Goal: Task Accomplishment & Management: Manage account settings

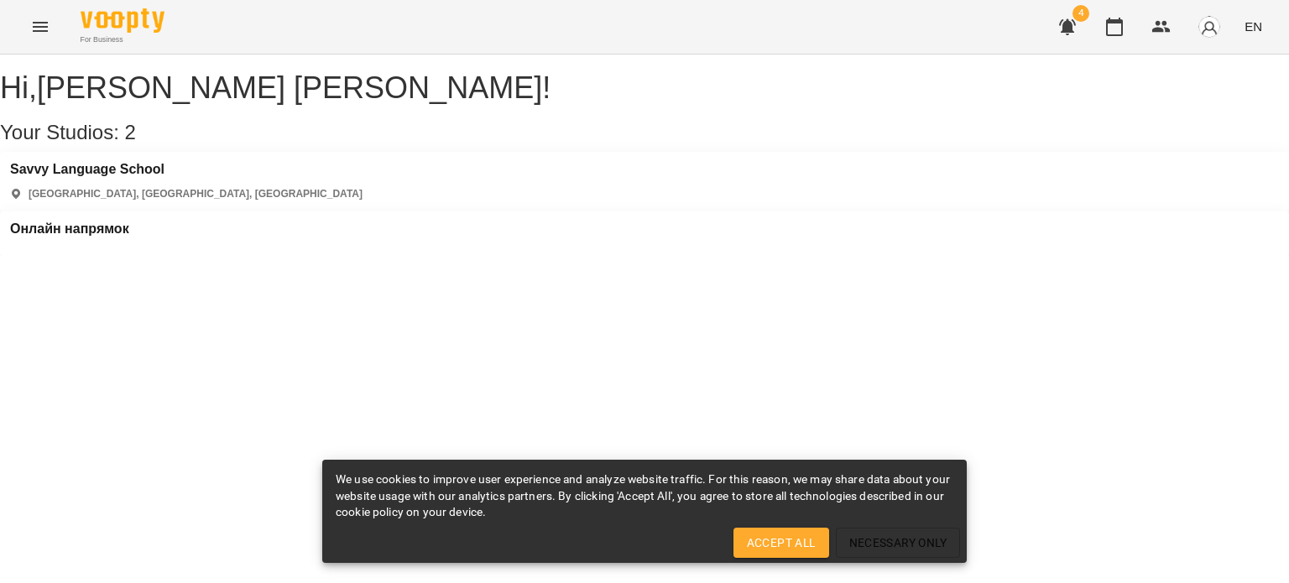
click at [1081, 19] on span "4" at bounding box center [1080, 13] width 17 height 17
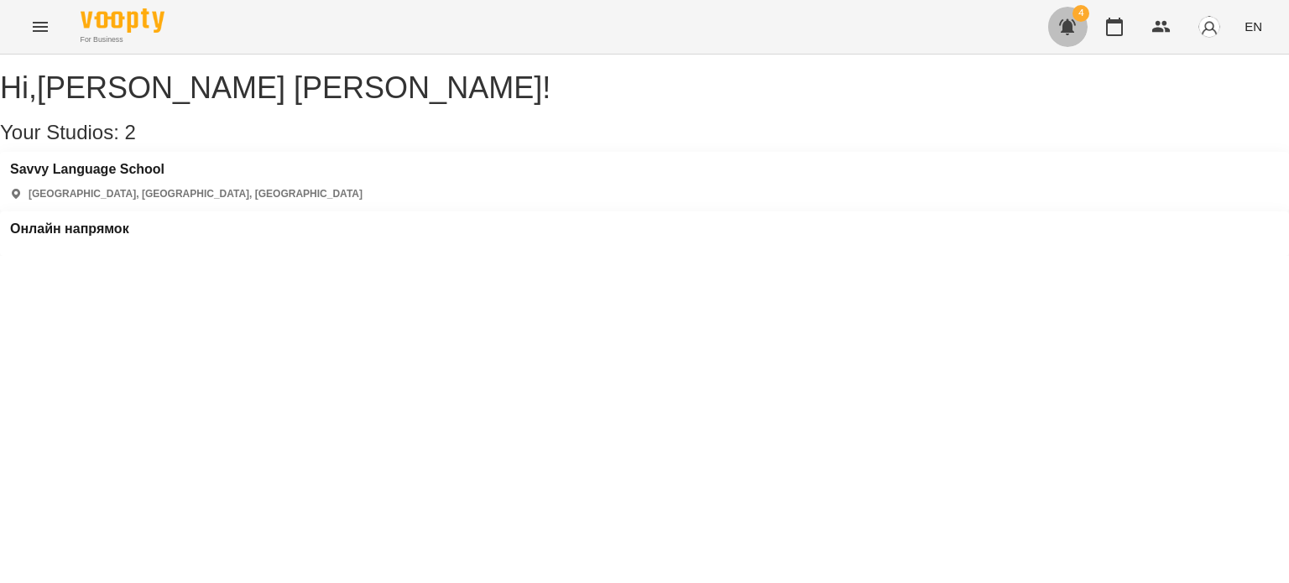
click at [1074, 25] on icon "button" at bounding box center [1067, 27] width 20 height 20
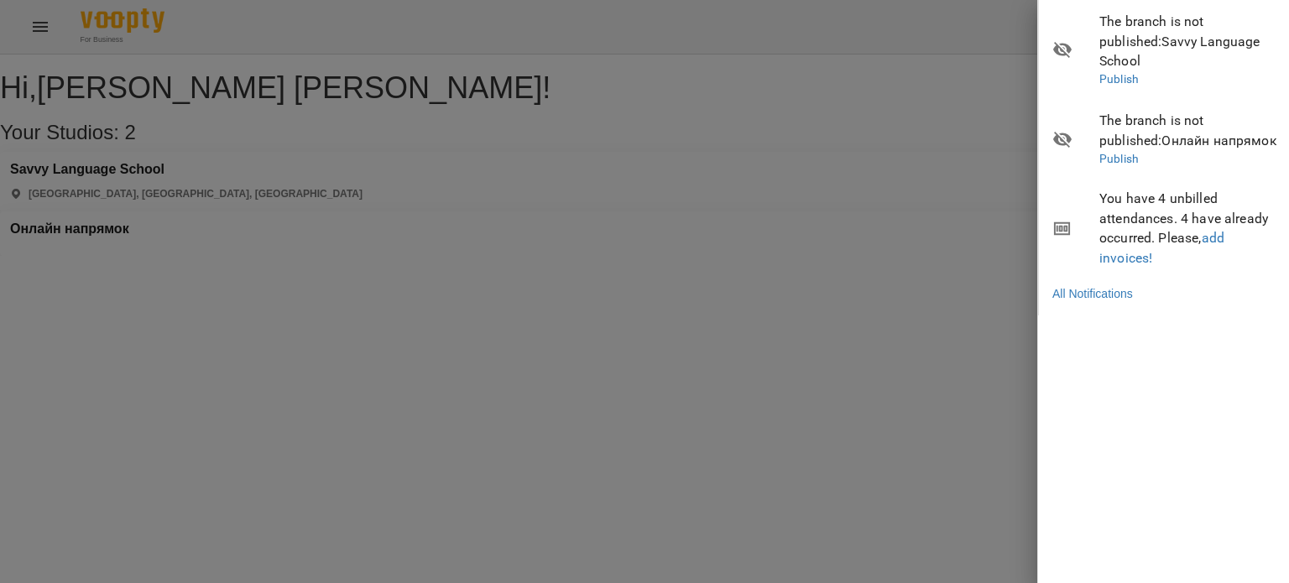
click at [523, 187] on div at bounding box center [644, 291] width 1289 height 583
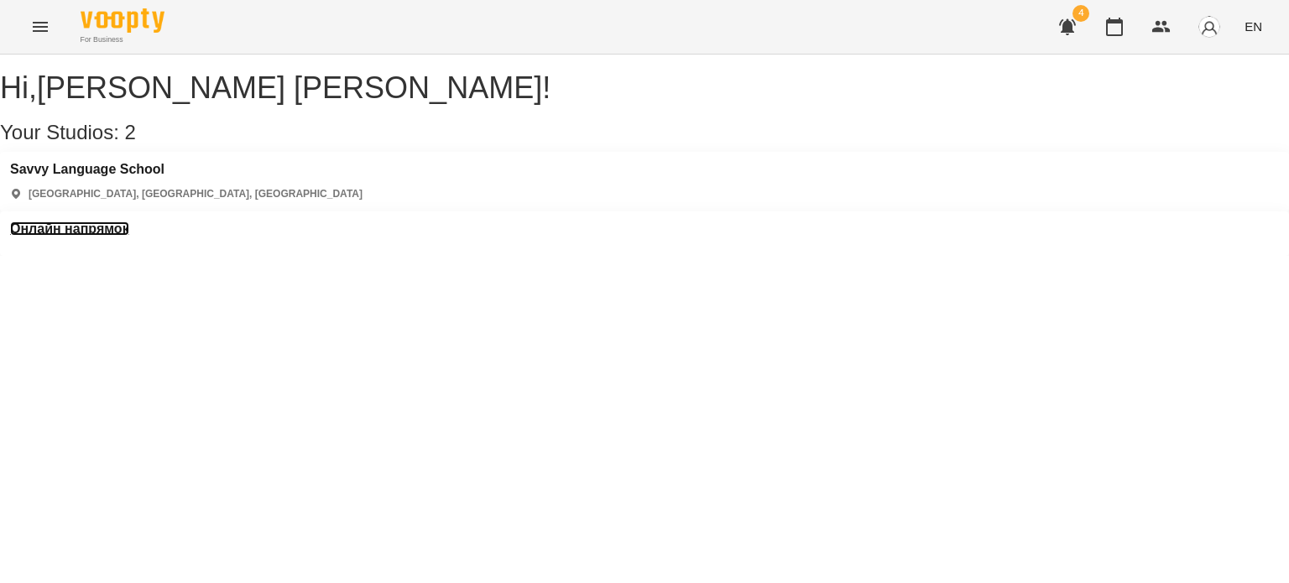
click at [129, 221] on h3 "Онлайн напрямок" at bounding box center [69, 228] width 119 height 15
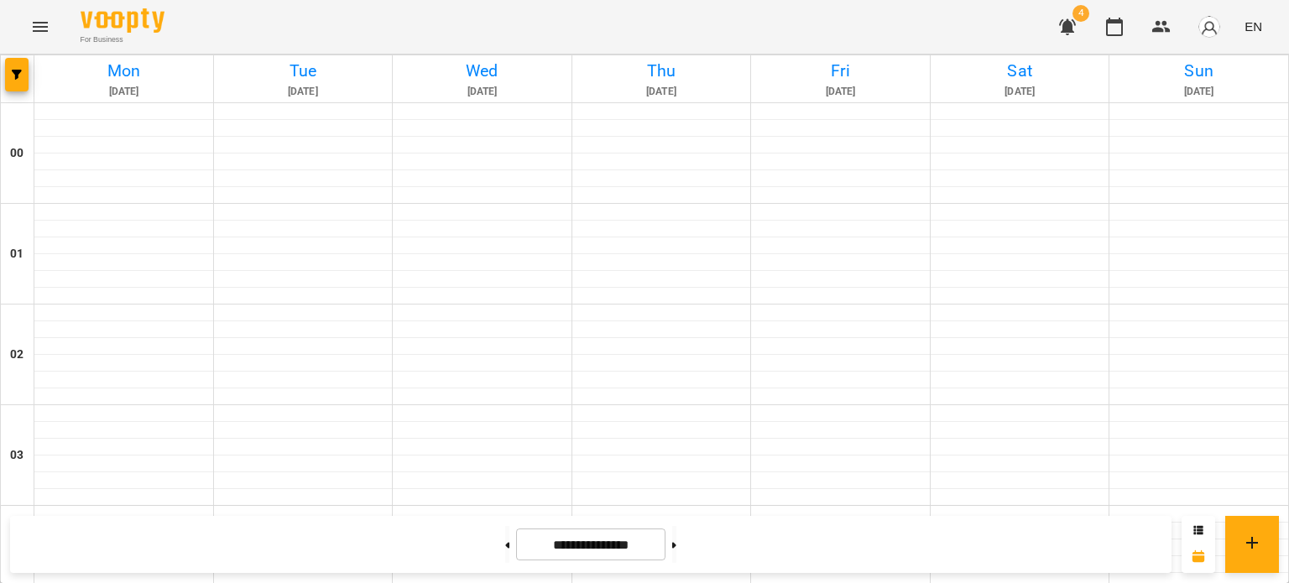
scroll to position [2011, 0]
click at [676, 545] on button at bounding box center [674, 544] width 4 height 37
type input "**********"
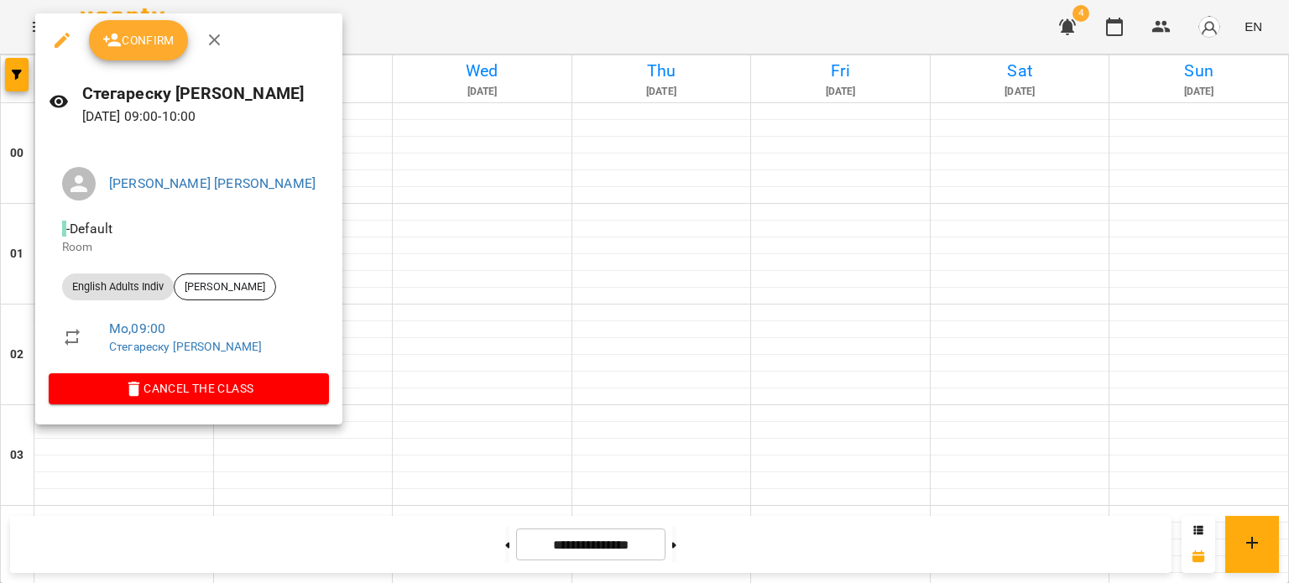
click at [149, 43] on span "Confirm" at bounding box center [138, 40] width 72 height 20
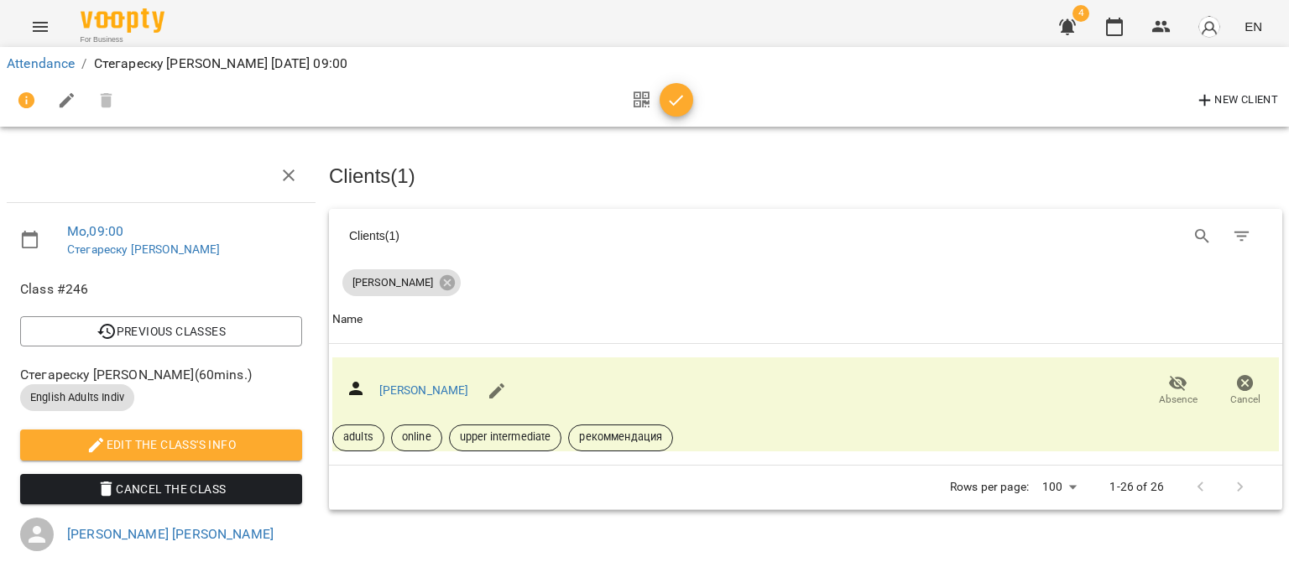
click at [677, 100] on icon "button" at bounding box center [676, 100] width 14 height 11
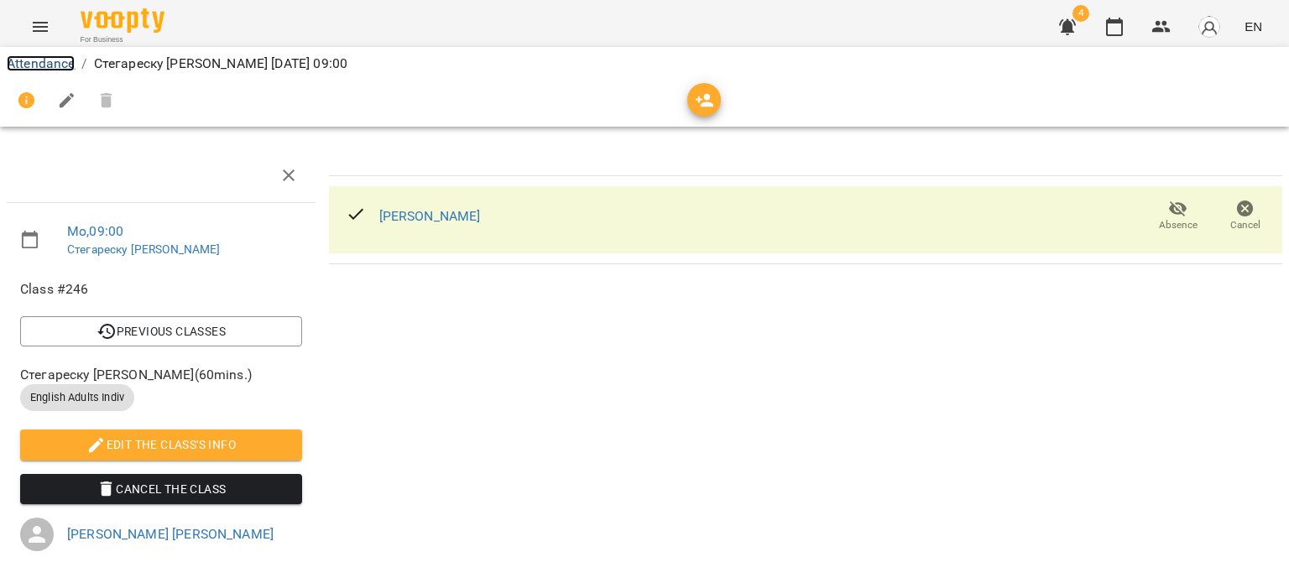
click at [34, 67] on link "Attendance" at bounding box center [41, 63] width 68 height 16
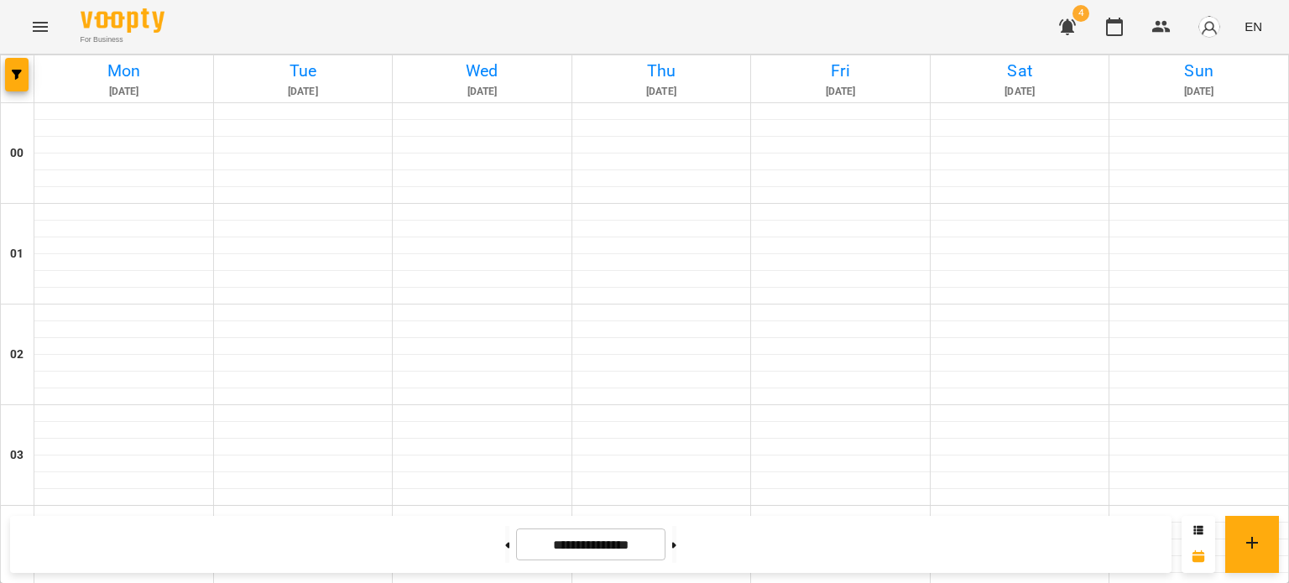
scroll to position [755, 0]
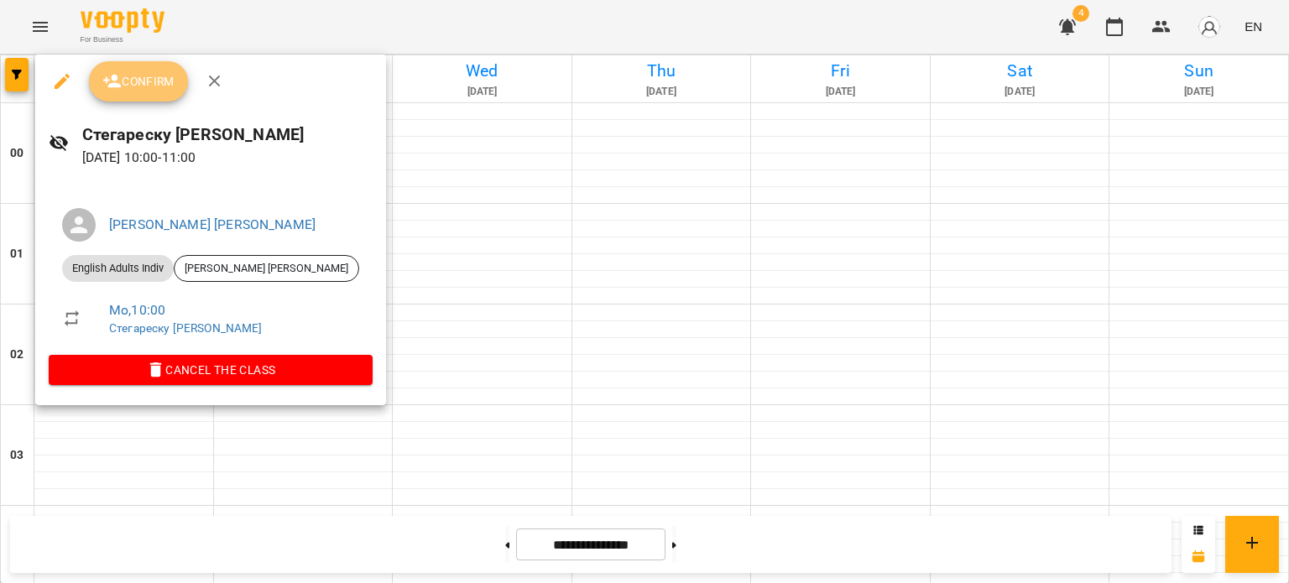
click at [158, 77] on span "Confirm" at bounding box center [138, 81] width 72 height 20
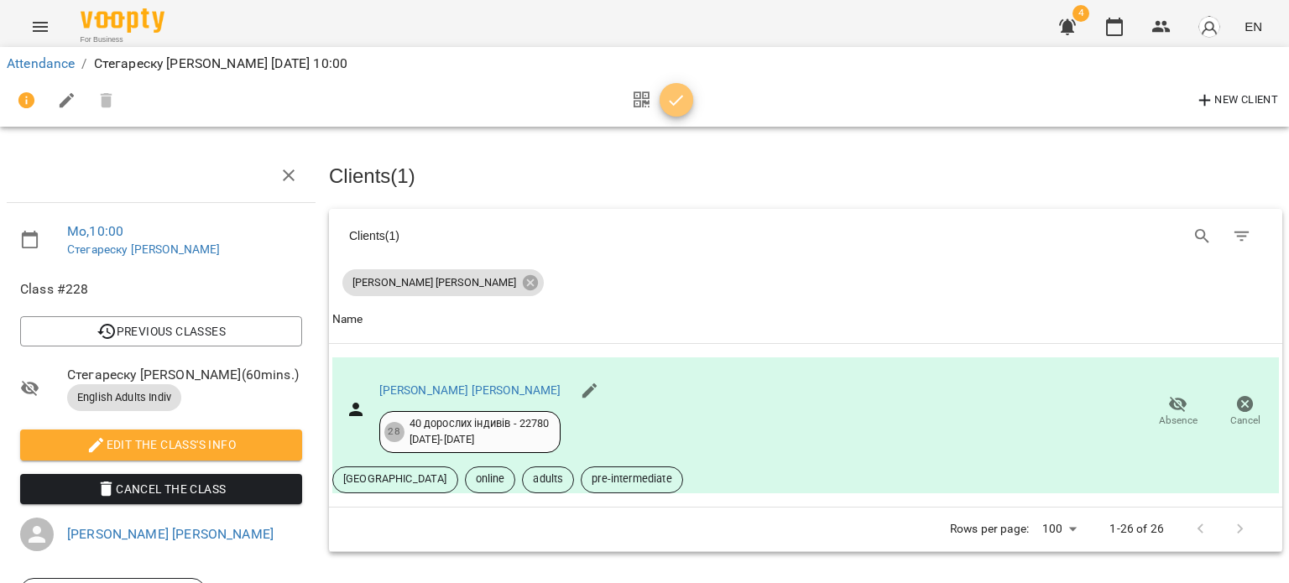
click at [660, 101] on span "button" at bounding box center [676, 101] width 34 height 20
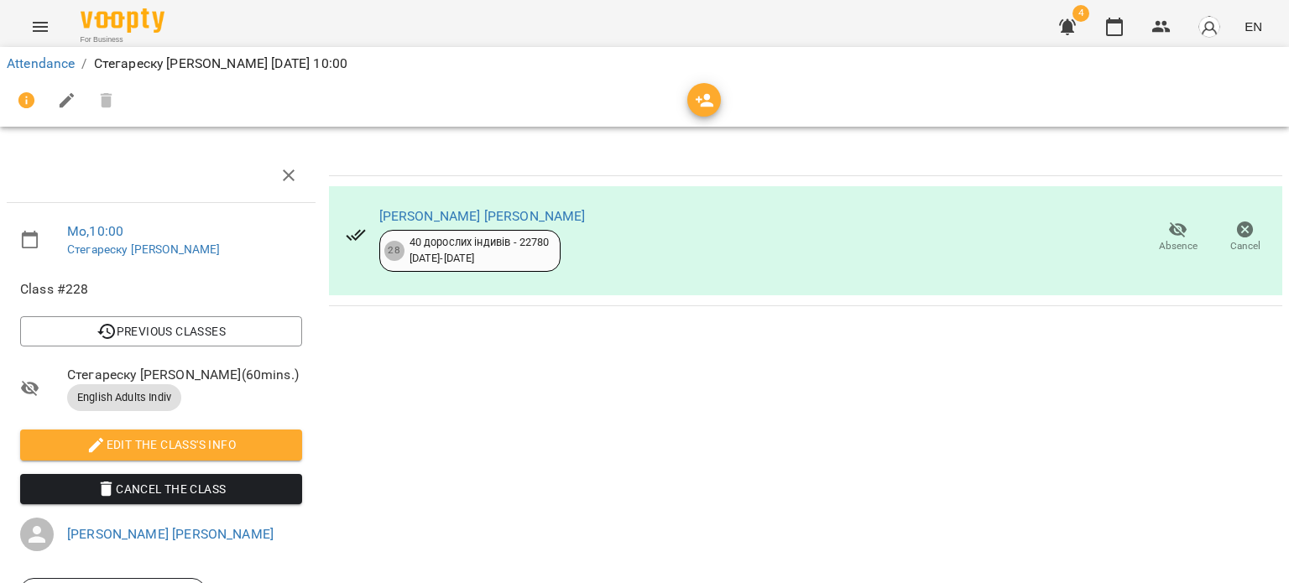
click at [70, 73] on li "Attendance" at bounding box center [41, 64] width 68 height 20
click at [60, 60] on link "Attendance" at bounding box center [41, 63] width 68 height 16
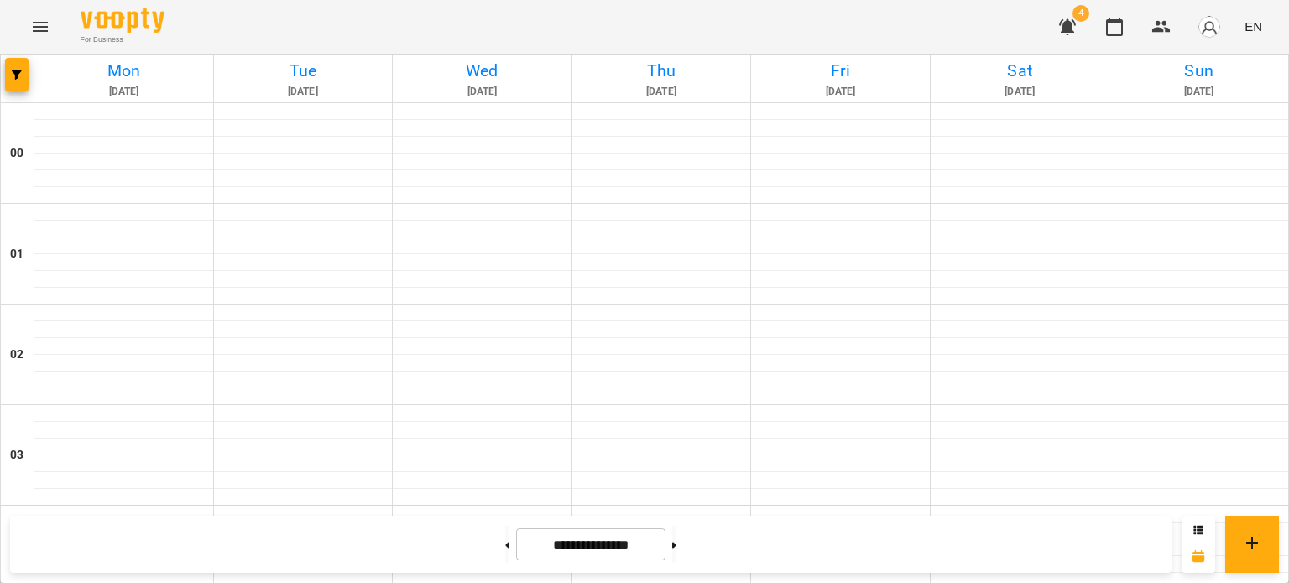
scroll to position [1091, 0]
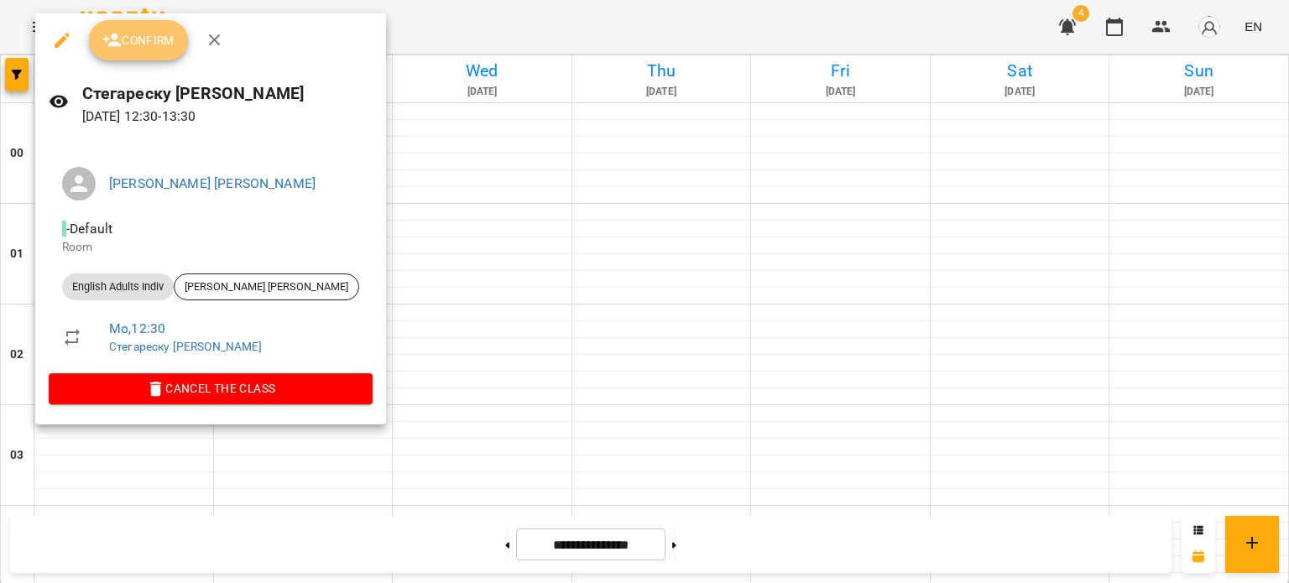
drag, startPoint x: 162, startPoint y: 36, endPoint x: 218, endPoint y: 42, distance: 56.5
click at [162, 36] on span "Confirm" at bounding box center [138, 40] width 72 height 20
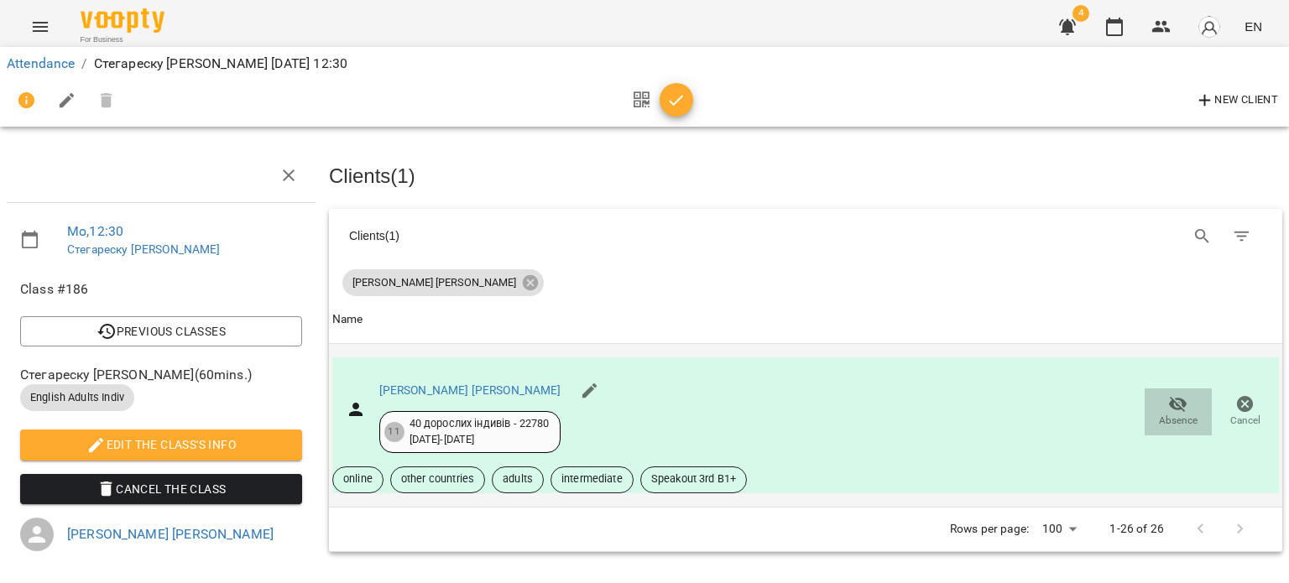
click at [1159, 414] on span "Absence" at bounding box center [1178, 421] width 39 height 14
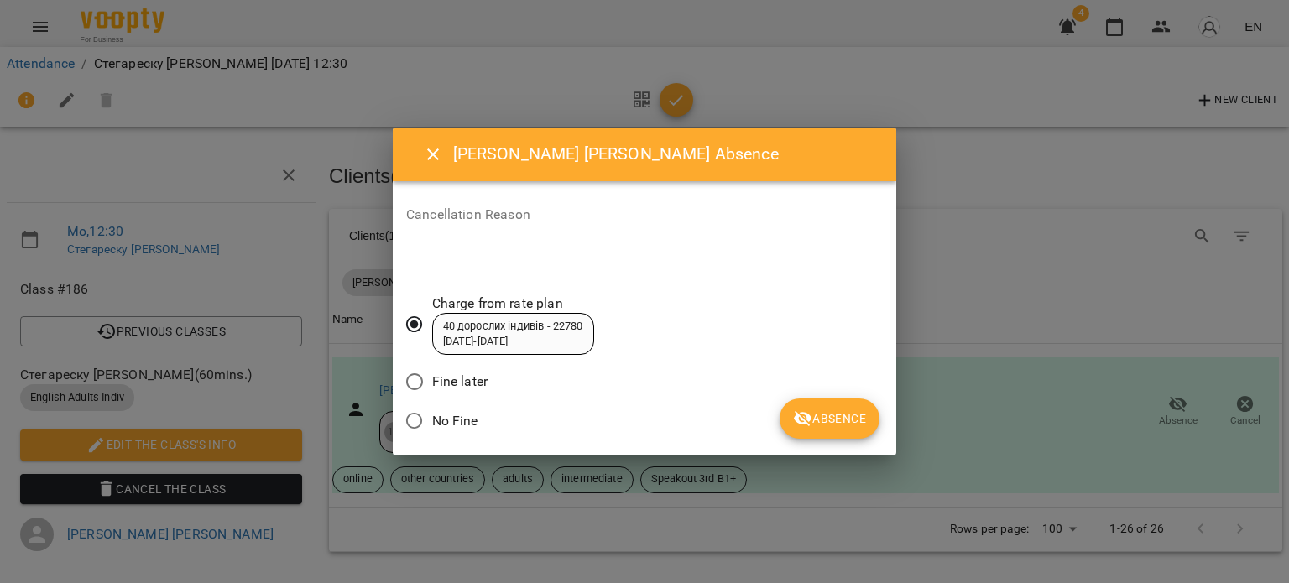
click at [846, 412] on span "Absence" at bounding box center [829, 419] width 73 height 20
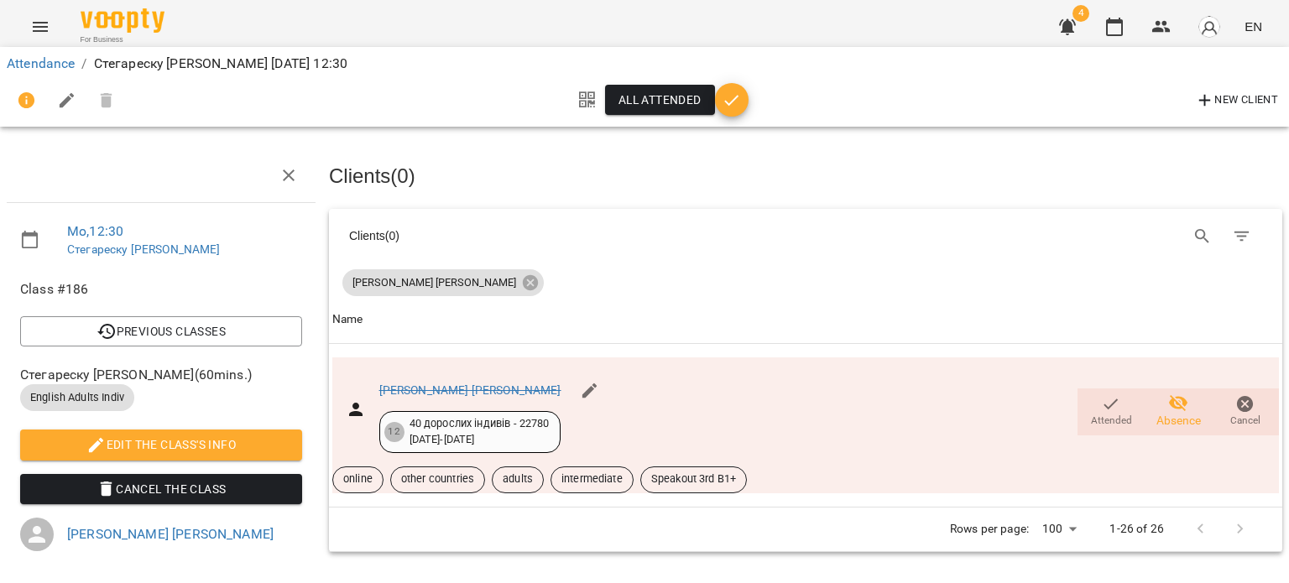
click at [732, 103] on icon "button" at bounding box center [731, 101] width 20 height 20
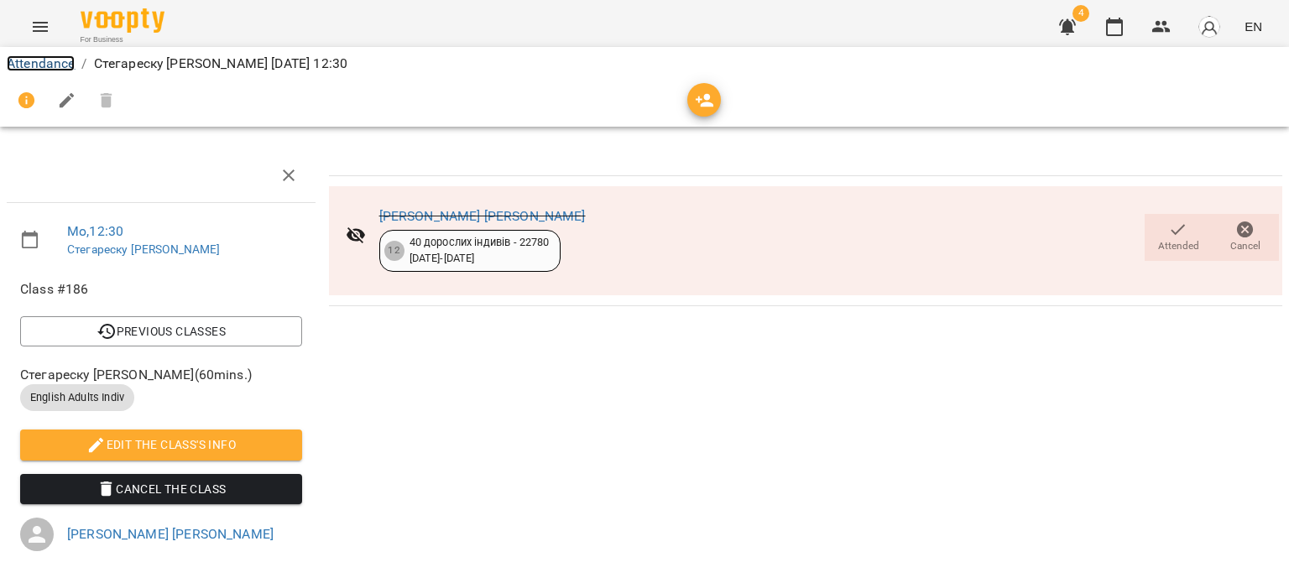
click at [38, 61] on link "Attendance" at bounding box center [41, 63] width 68 height 16
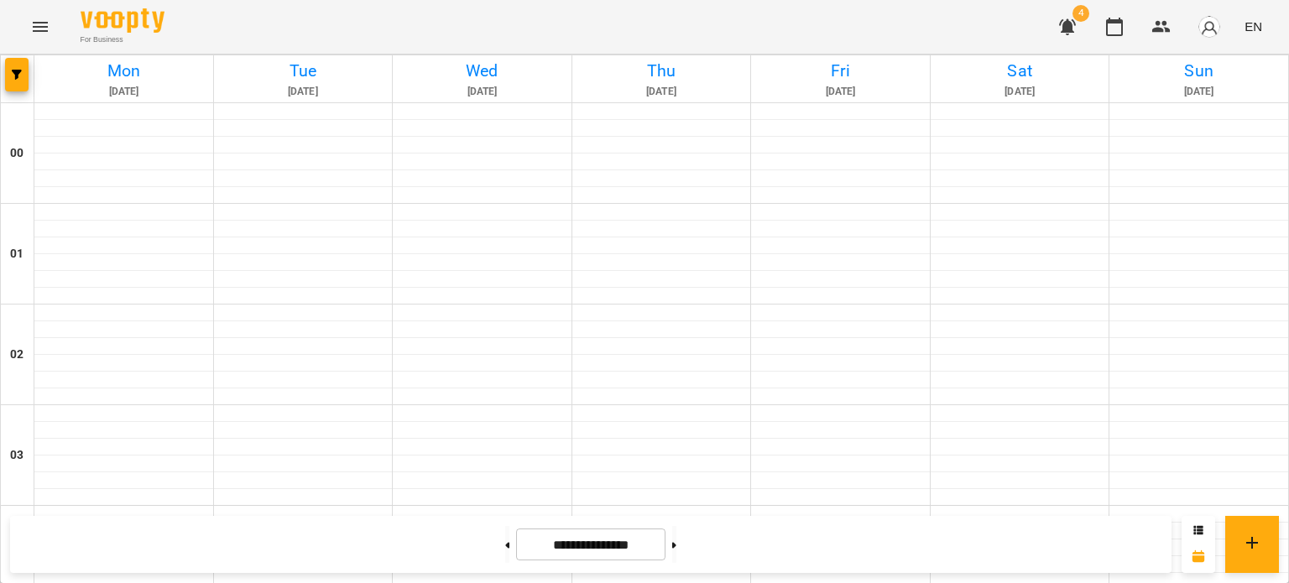
scroll to position [1258, 0]
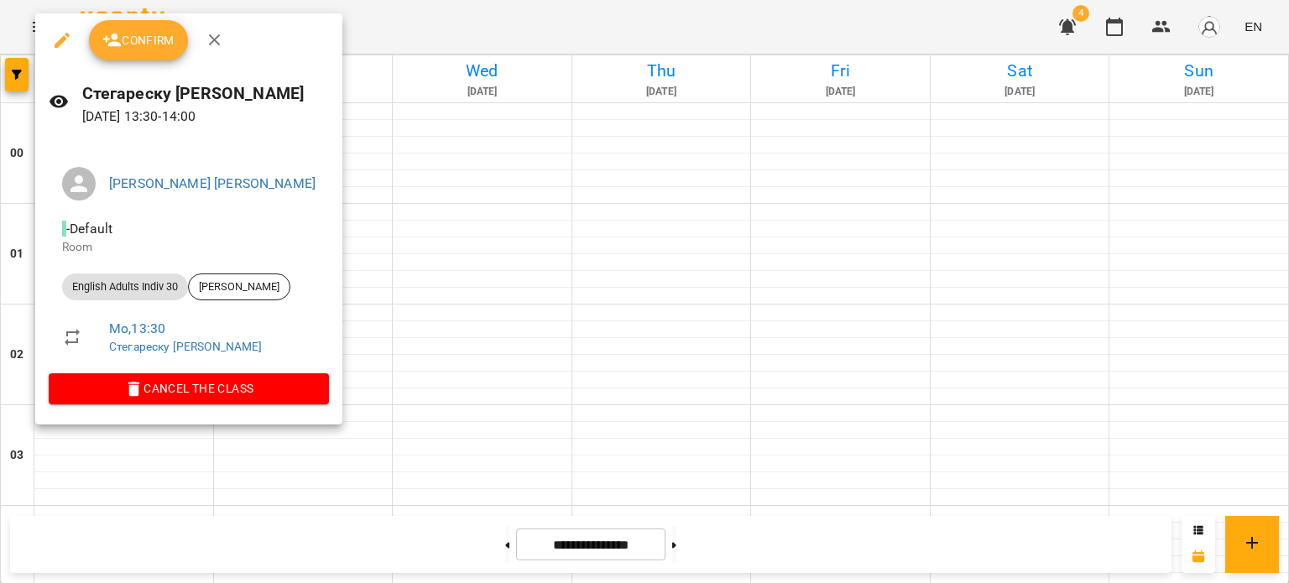
click at [153, 49] on span "Confirm" at bounding box center [138, 40] width 72 height 20
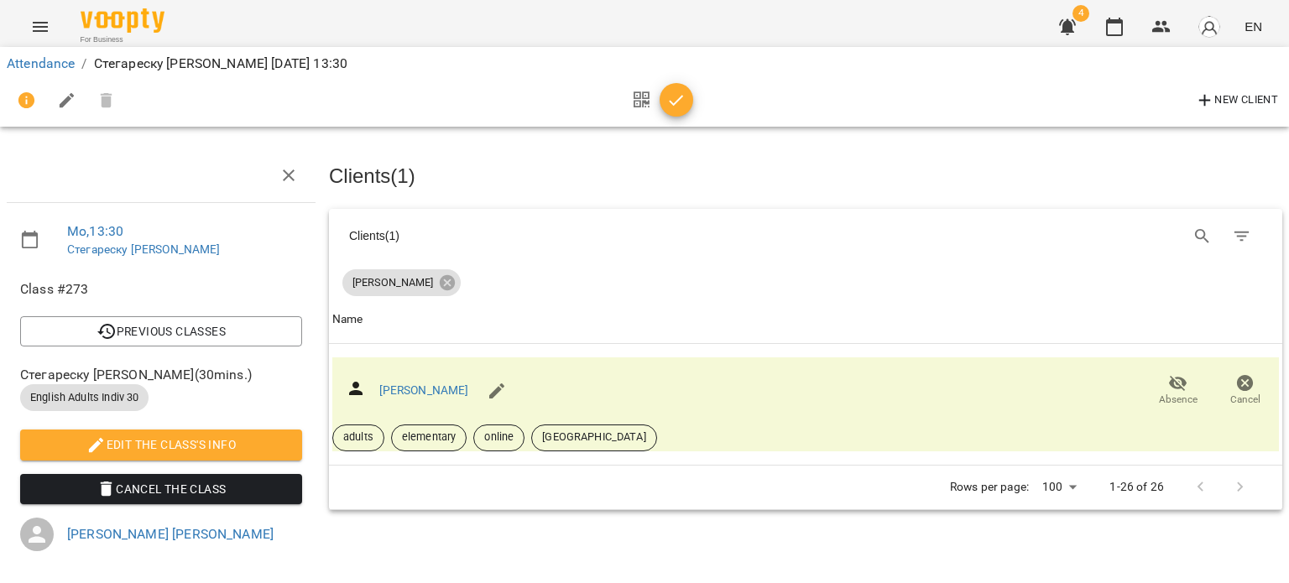
click at [673, 91] on icon "button" at bounding box center [676, 101] width 20 height 20
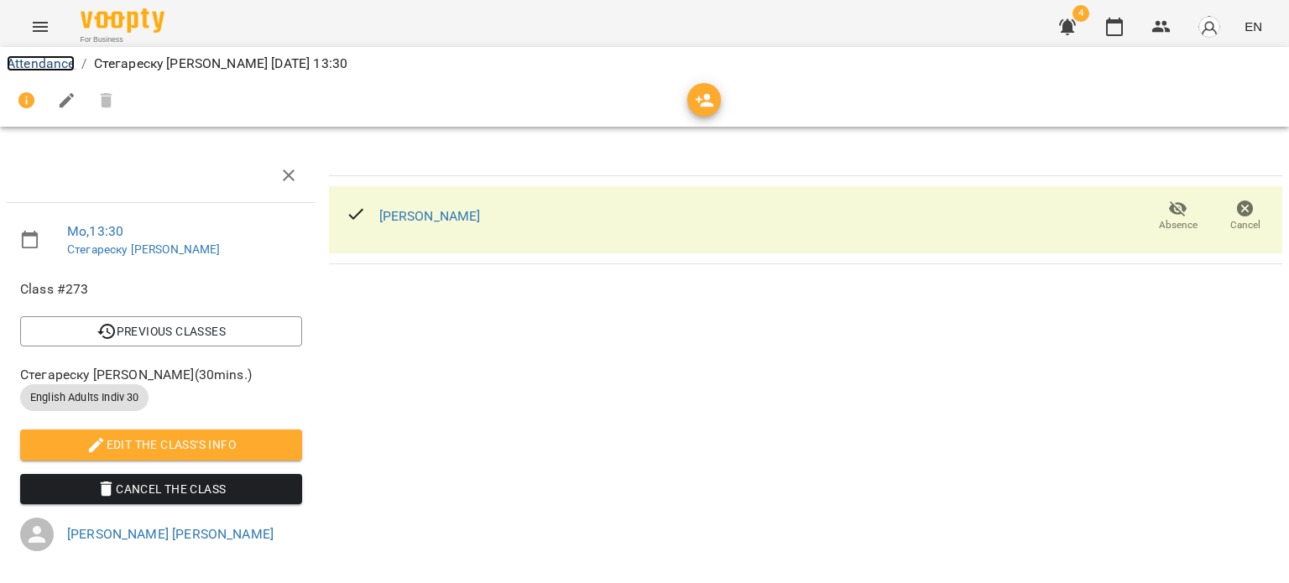
click at [39, 56] on link "Attendance" at bounding box center [41, 63] width 68 height 16
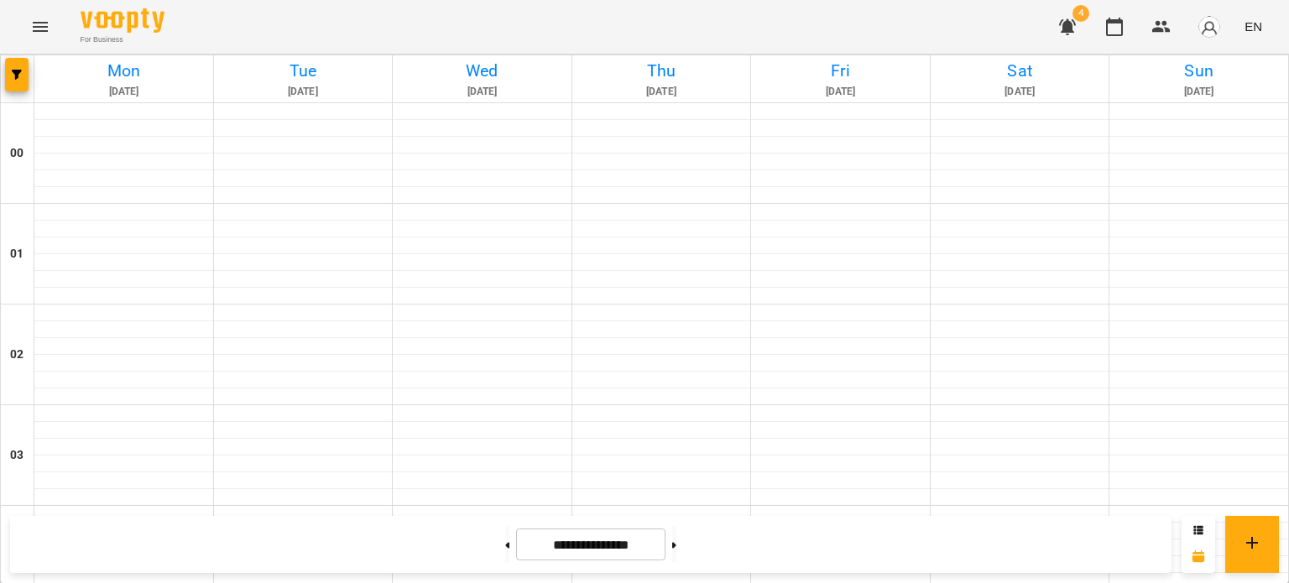
scroll to position [1258, 0]
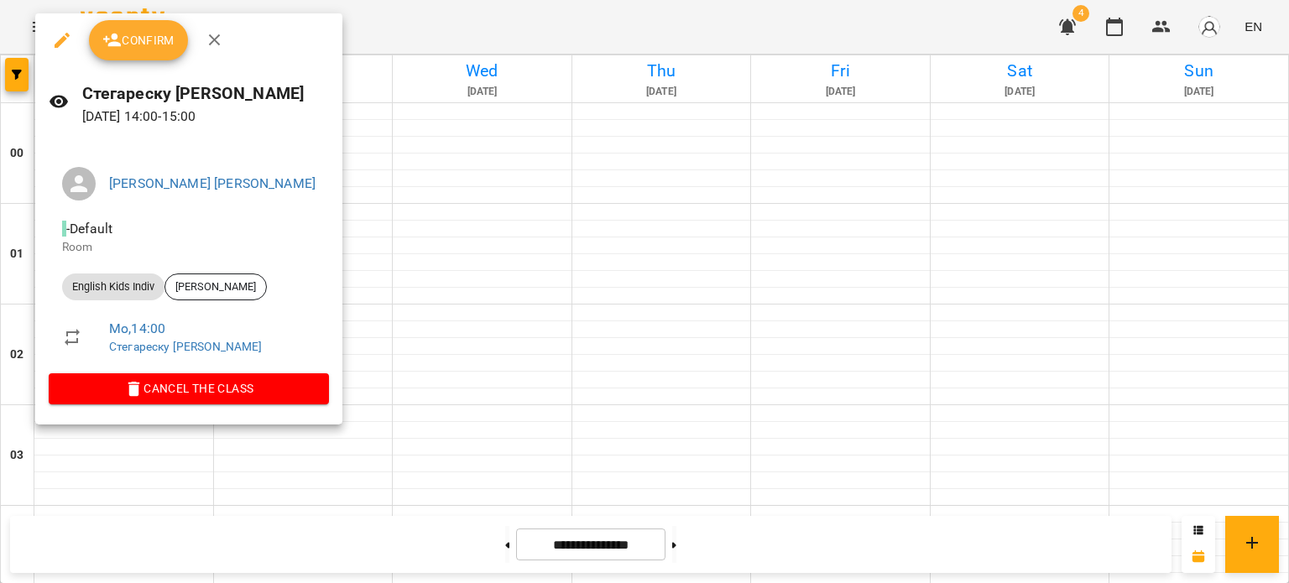
click at [151, 44] on span "Confirm" at bounding box center [138, 40] width 72 height 20
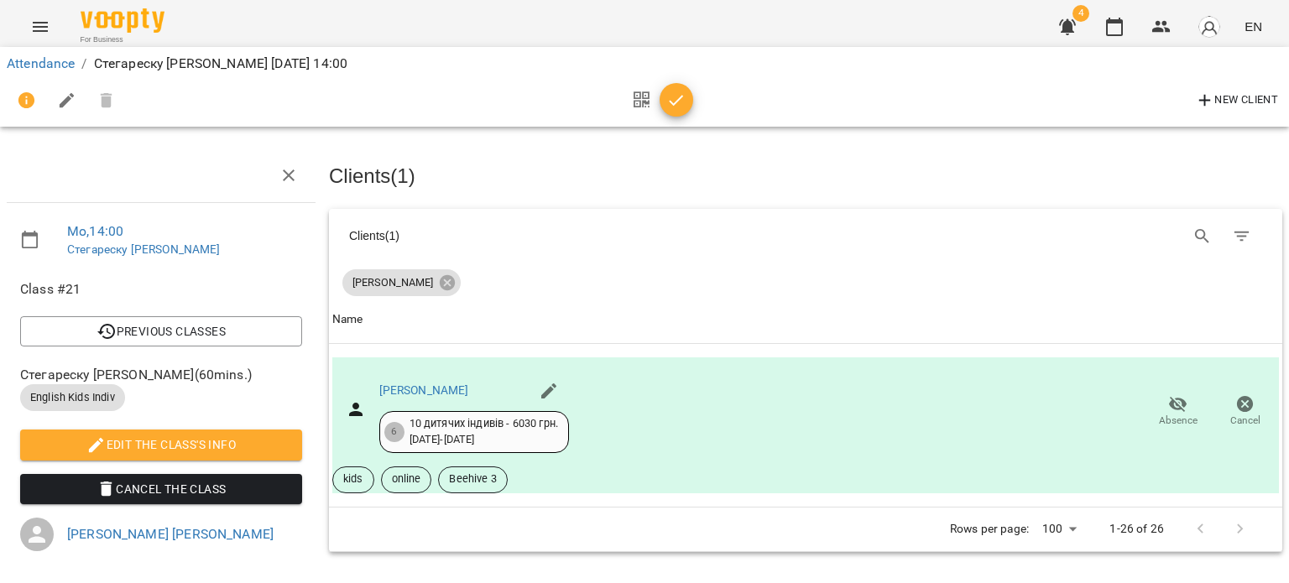
click at [680, 93] on icon "button" at bounding box center [676, 101] width 20 height 20
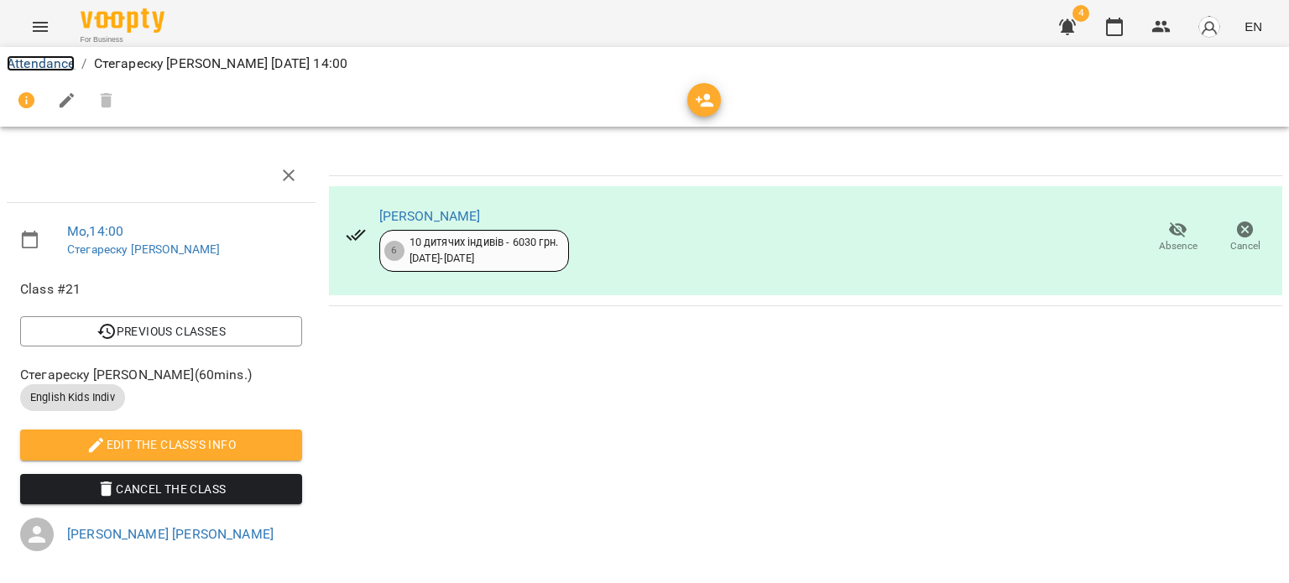
click at [36, 67] on link "Attendance" at bounding box center [41, 63] width 68 height 16
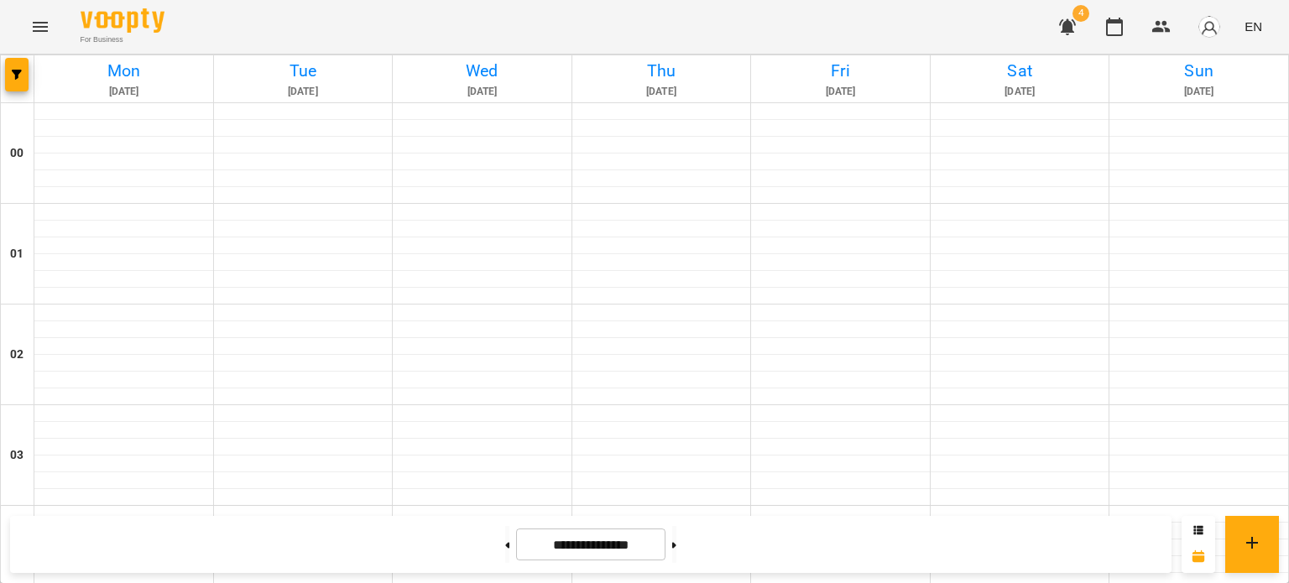
scroll to position [1342, 0]
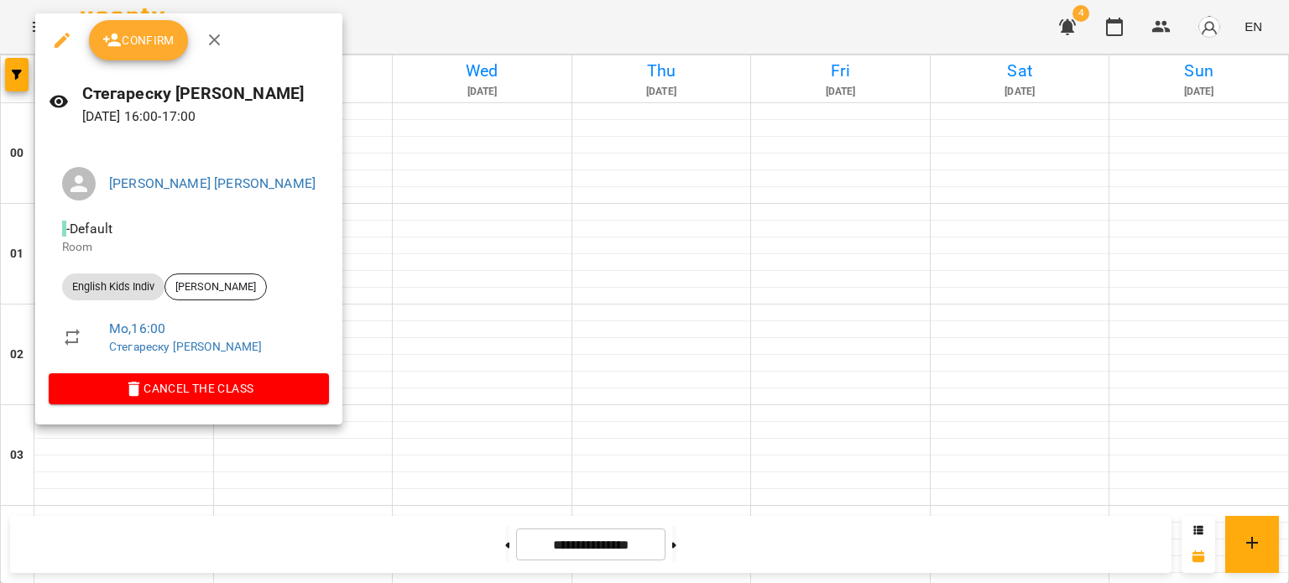
click at [143, 40] on span "Confirm" at bounding box center [138, 40] width 72 height 20
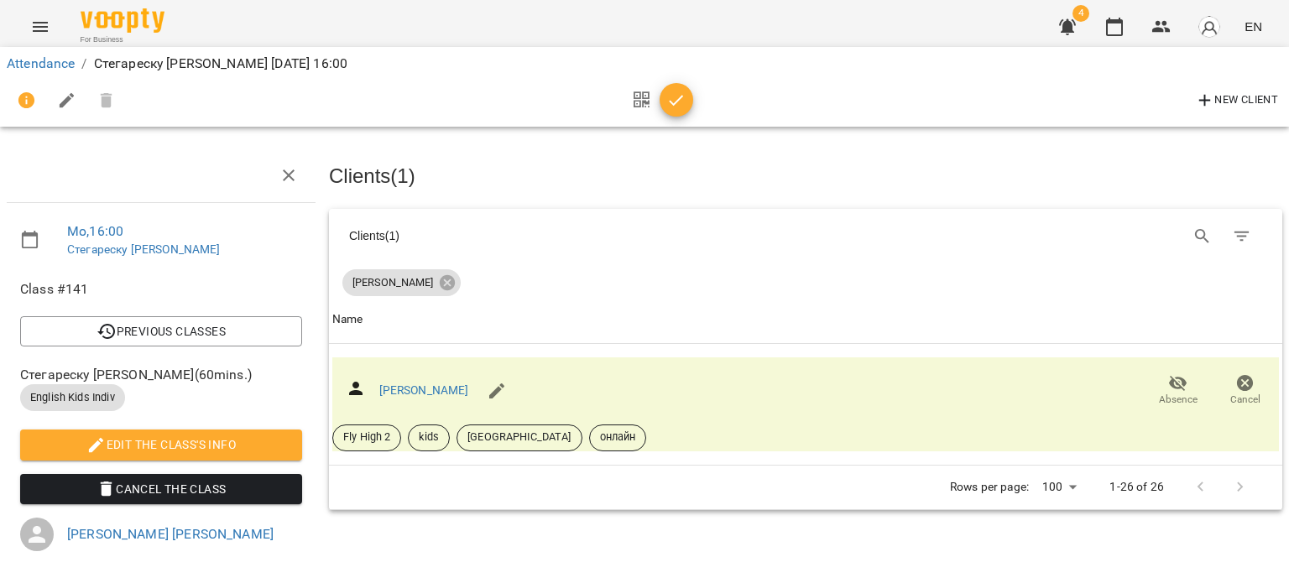
click at [673, 105] on icon "button" at bounding box center [676, 100] width 14 height 11
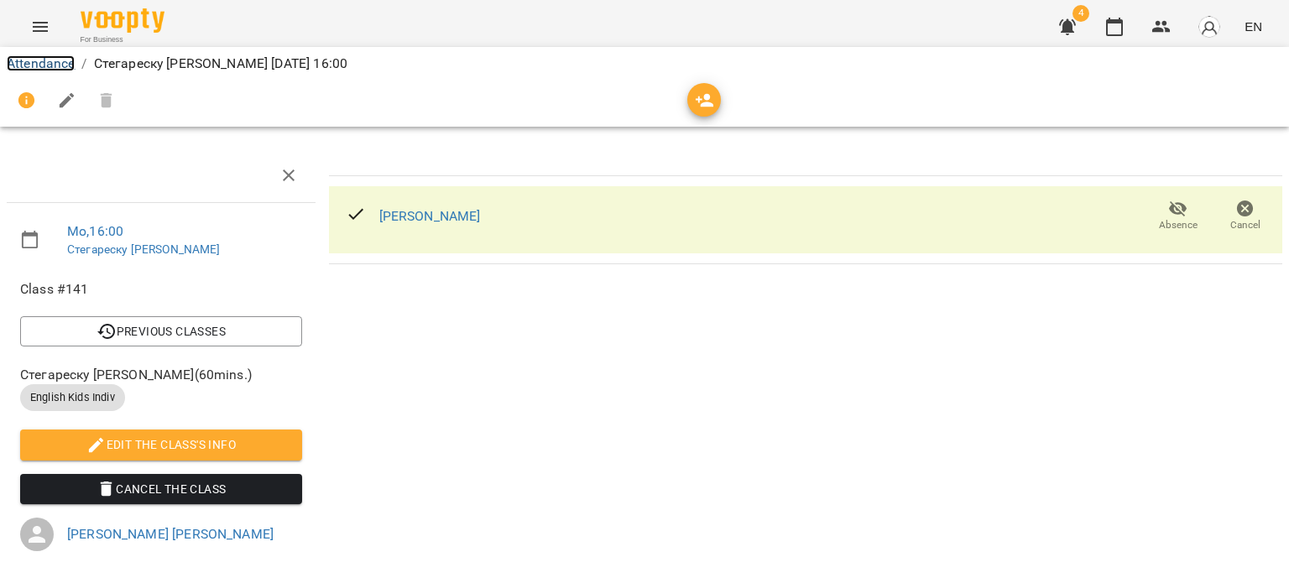
click at [39, 65] on link "Attendance" at bounding box center [41, 63] width 68 height 16
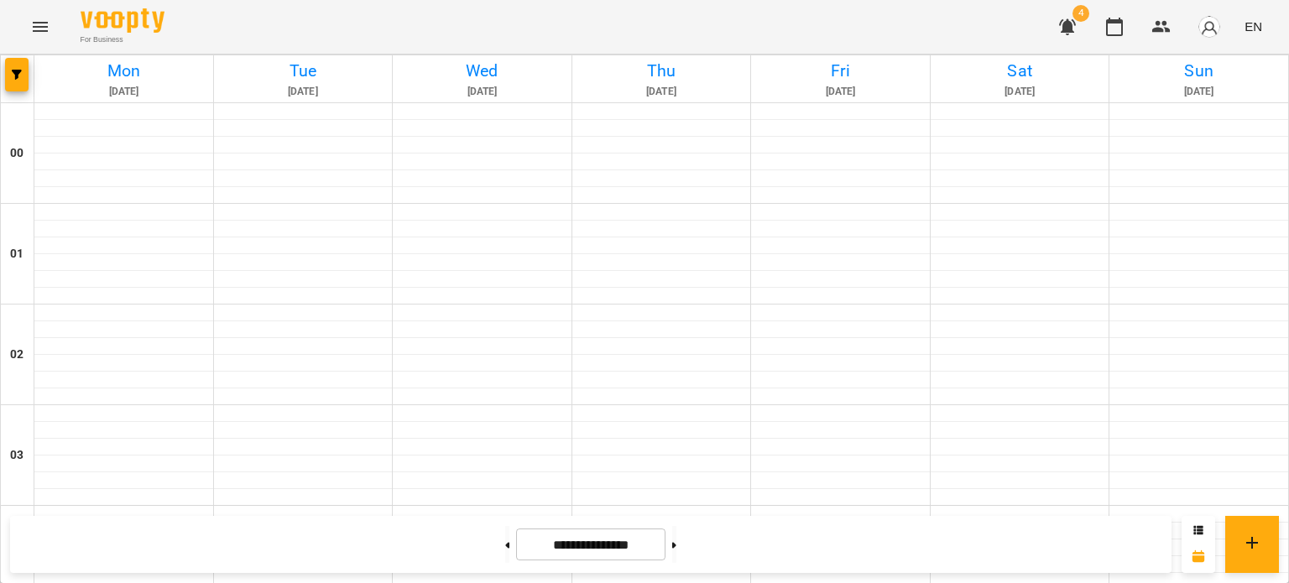
scroll to position [1678, 0]
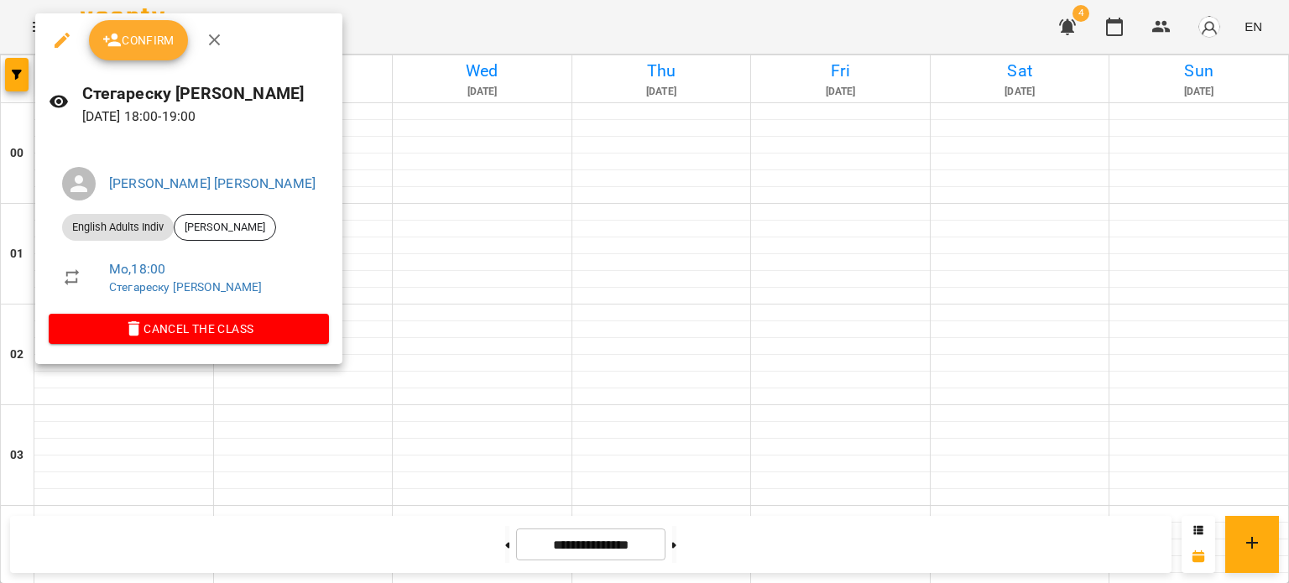
click at [169, 53] on button "Confirm" at bounding box center [138, 40] width 99 height 40
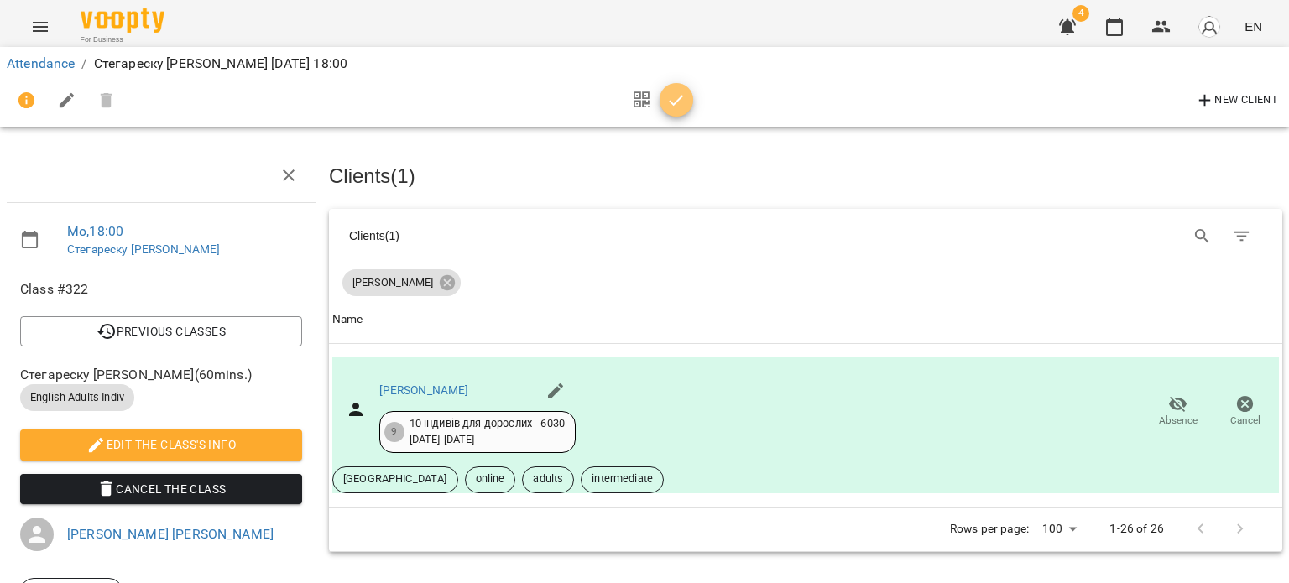
click at [674, 103] on icon "button" at bounding box center [676, 100] width 14 height 11
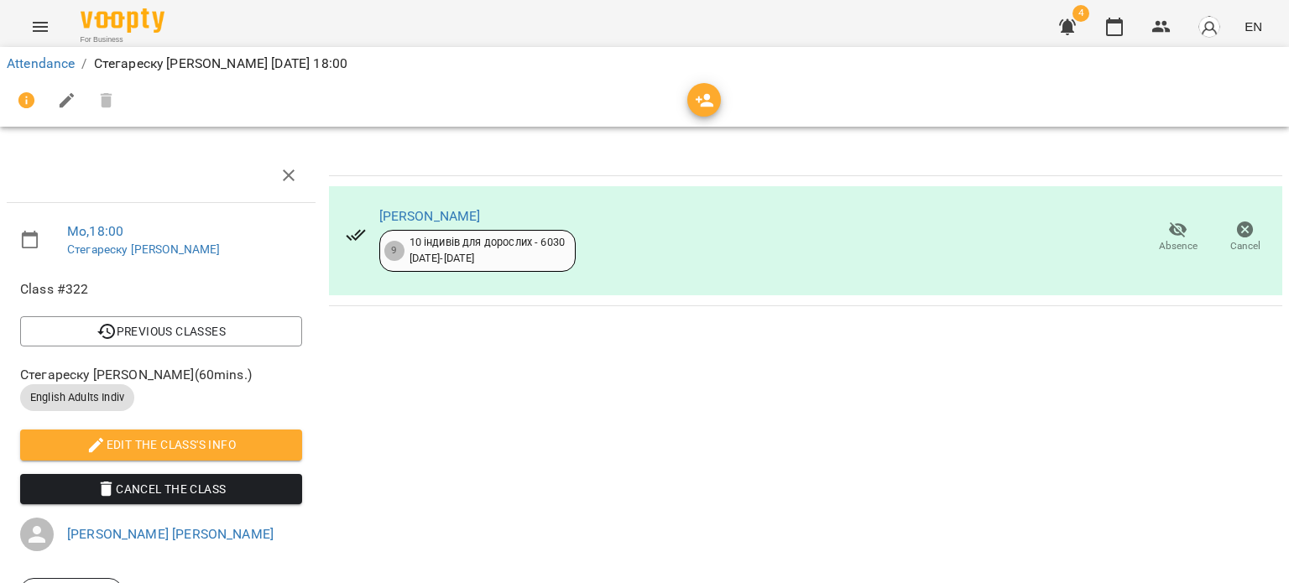
click at [39, 54] on li "Attendance" at bounding box center [41, 64] width 68 height 20
click at [37, 65] on link "Attendance" at bounding box center [41, 63] width 68 height 16
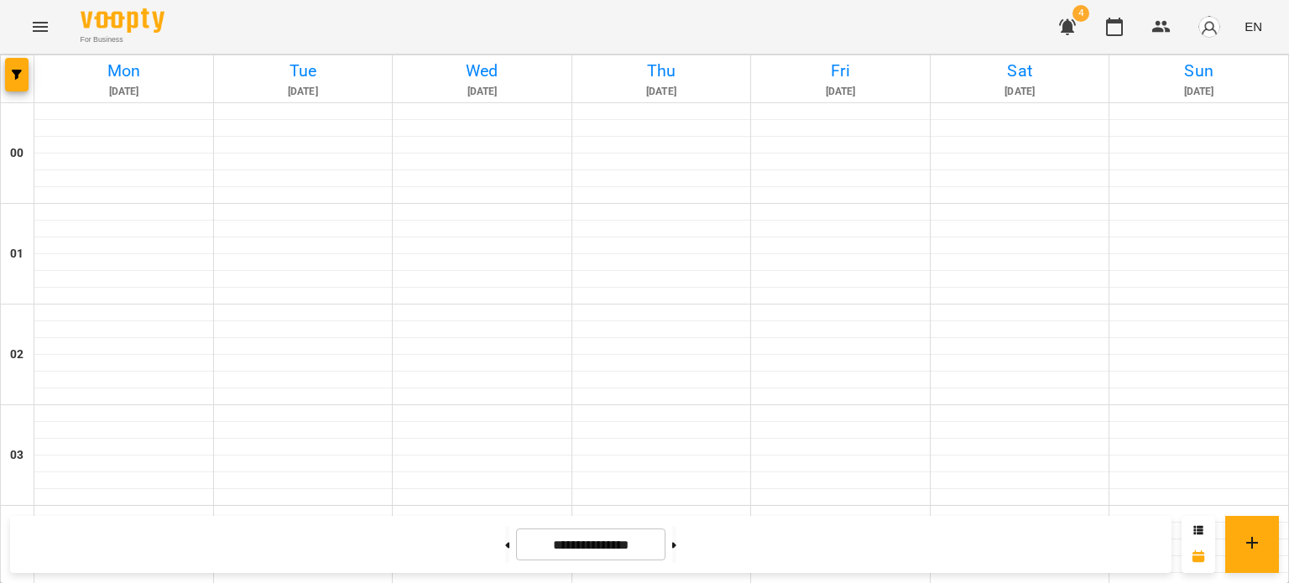
scroll to position [2011, 0]
